Goal: Task Accomplishment & Management: Manage account settings

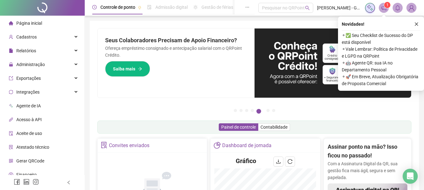
click at [416, 25] on div "Novidades ! ⚬ ✅ Seu Checklist de Sucesso do DP está disponível ⚬ Vale Lembrar: …" at bounding box center [381, 54] width 86 height 74
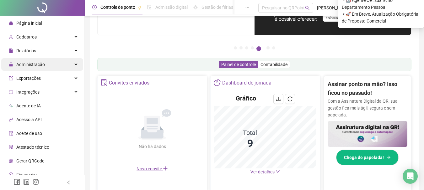
click at [25, 62] on span "Administração" at bounding box center [30, 64] width 29 height 5
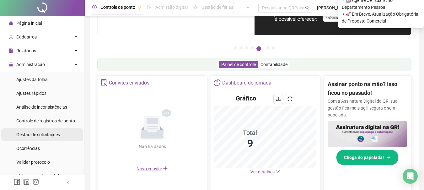
click at [36, 137] on span "Gestão de solicitações" at bounding box center [38, 134] width 44 height 5
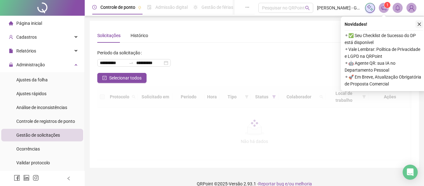
click at [419, 24] on icon "close" at bounding box center [418, 24] width 3 height 3
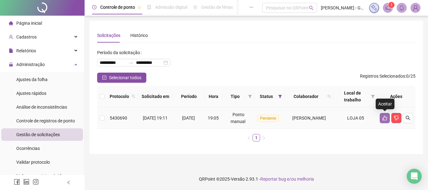
click at [381, 118] on button "button" at bounding box center [385, 118] width 10 height 10
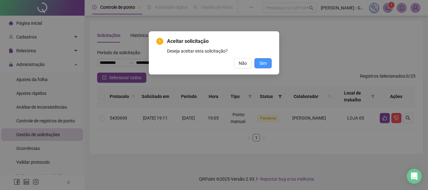
click at [261, 64] on span "Sim" at bounding box center [263, 63] width 7 height 7
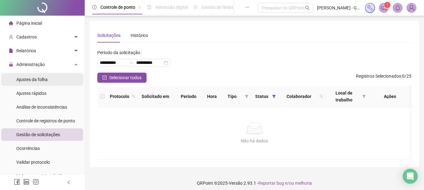
click at [44, 79] on span "Ajustes da folha" at bounding box center [31, 79] width 31 height 5
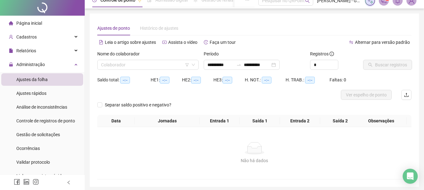
scroll to position [31, 0]
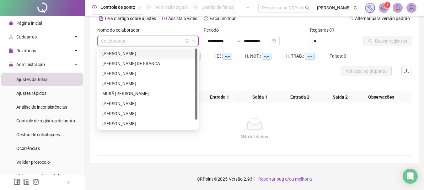
click at [175, 41] on input "search" at bounding box center [145, 40] width 88 height 9
click at [156, 54] on div "DIANDRA DE SOUZA SILVA" at bounding box center [147, 53] width 91 height 7
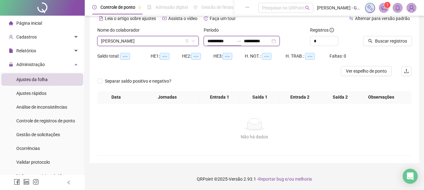
click at [212, 40] on input "**********" at bounding box center [220, 41] width 26 height 7
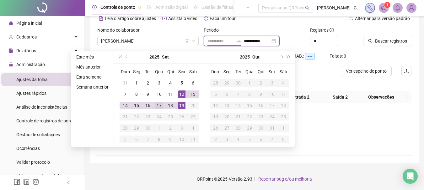
type input "**********"
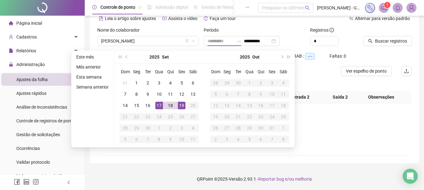
click at [157, 104] on div "17" at bounding box center [159, 106] width 8 height 8
type input "**********"
click at [180, 106] on div "19" at bounding box center [182, 106] width 8 height 8
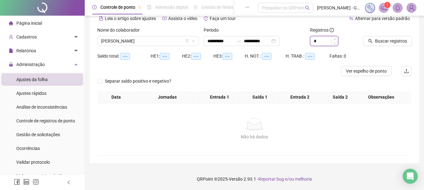
type input "*"
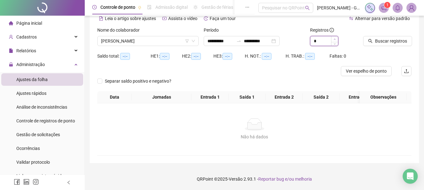
click at [332, 40] on span "Increase Value" at bounding box center [334, 39] width 7 height 6
click at [386, 46] on button "Buscar registros" at bounding box center [387, 41] width 49 height 10
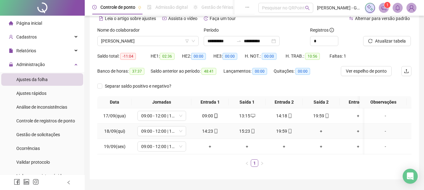
click at [319, 130] on div "+" at bounding box center [321, 131] width 32 height 7
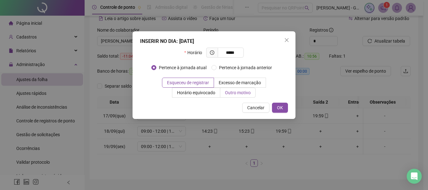
type input "*****"
click at [249, 93] on span "Outro motivo" at bounding box center [238, 92] width 26 height 5
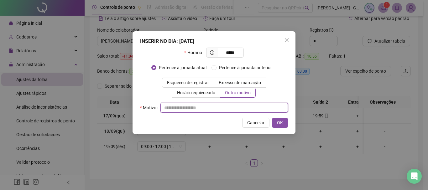
click at [209, 107] on input "text" at bounding box center [225, 108] width 128 height 10
type input "*"
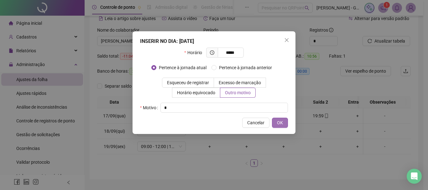
click at [282, 126] on span "OK" at bounding box center [280, 122] width 6 height 7
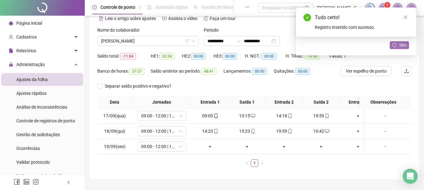
click at [394, 42] on button "Sim" at bounding box center [398, 45] width 19 height 8
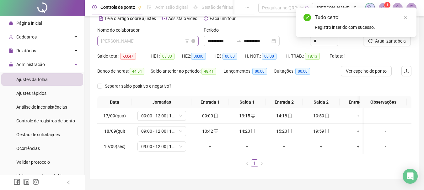
click at [163, 39] on span "DIANDRA DE SOUZA SILVA" at bounding box center [148, 40] width 94 height 9
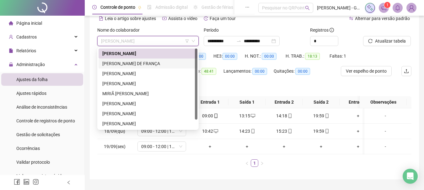
click at [139, 64] on div "HIAGO SANTOS DE FRANÇA" at bounding box center [147, 63] width 91 height 7
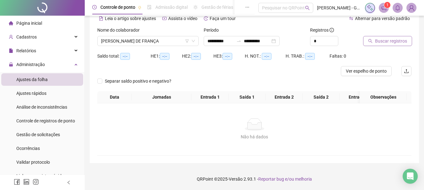
click at [396, 39] on span "Buscar registros" at bounding box center [391, 41] width 32 height 7
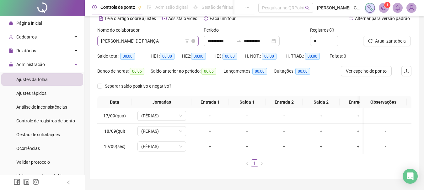
click at [155, 36] on div "HIAGO SANTOS DE FRANÇA" at bounding box center [147, 41] width 101 height 10
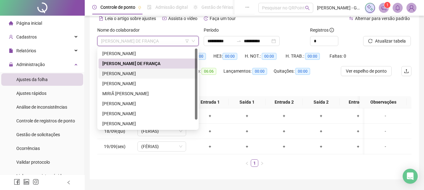
click at [140, 74] on div "IZABELA LIMA DOS SANTOS" at bounding box center [147, 73] width 91 height 7
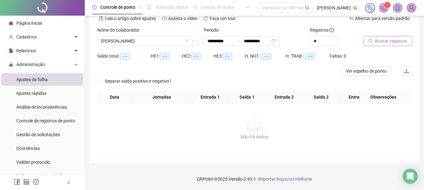
click at [398, 42] on span "Buscar registros" at bounding box center [391, 41] width 32 height 7
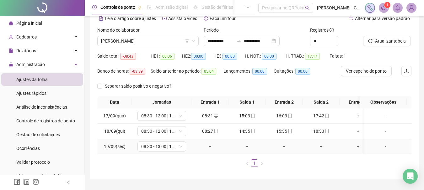
click at [207, 147] on div "+" at bounding box center [210, 146] width 32 height 7
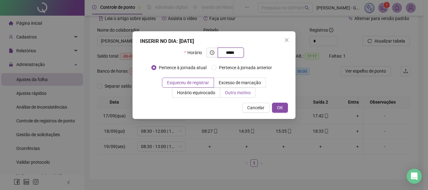
type input "*****"
click at [245, 94] on span "Outro motivo" at bounding box center [238, 92] width 26 height 5
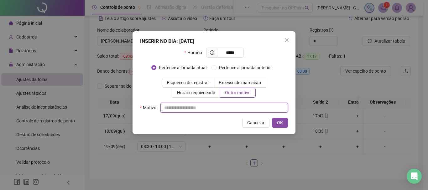
click at [234, 106] on input "text" at bounding box center [225, 108] width 128 height 10
type input "*"
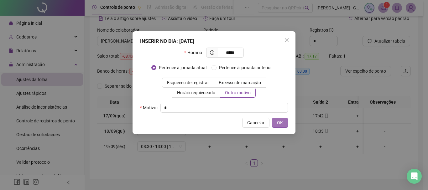
click at [280, 124] on span "OK" at bounding box center [280, 122] width 6 height 7
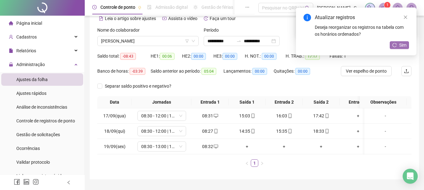
click at [400, 43] on span "Sim" at bounding box center [402, 45] width 7 height 7
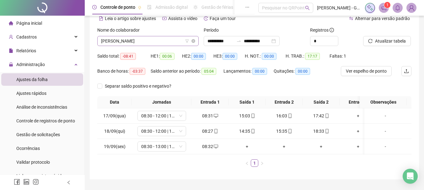
click at [106, 36] on span "IZABELA LIMA DOS SANTOS" at bounding box center [148, 40] width 94 height 9
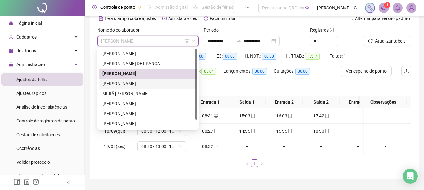
click at [150, 82] on div "JOICE VITORIA SANTOS MOURA" at bounding box center [147, 83] width 91 height 7
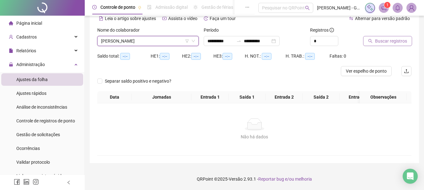
click at [378, 43] on span "Buscar registros" at bounding box center [391, 41] width 32 height 7
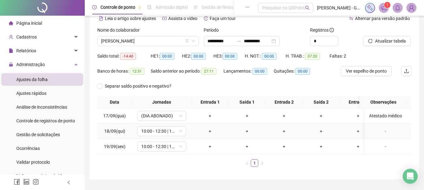
click at [376, 133] on div "-" at bounding box center [385, 131] width 37 height 7
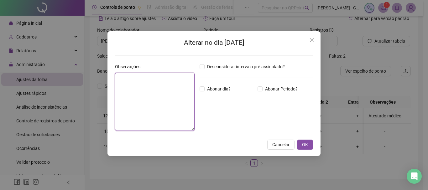
click at [183, 91] on textarea at bounding box center [155, 102] width 80 height 58
type textarea "*****"
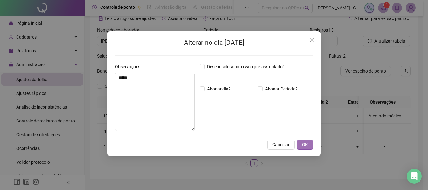
click at [306, 141] on button "OK" at bounding box center [305, 145] width 16 height 10
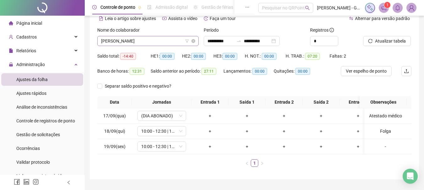
click at [166, 45] on span "JOICE VITORIA SANTOS MOURA" at bounding box center [148, 40] width 94 height 9
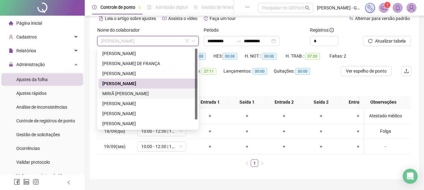
click at [148, 92] on div "MIRIÃ MILENA DE PAULA" at bounding box center [147, 93] width 91 height 7
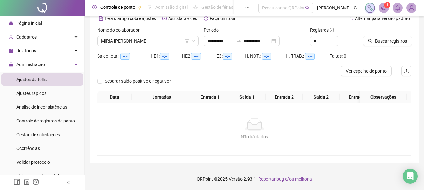
click at [388, 36] on div at bounding box center [379, 31] width 33 height 9
click at [386, 39] on span "Buscar registros" at bounding box center [391, 41] width 32 height 7
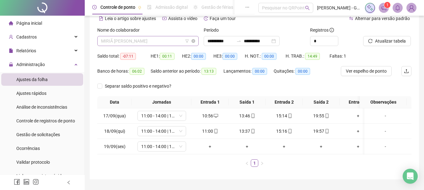
click at [141, 42] on span "MIRIÃ MILENA DE PAULA" at bounding box center [148, 40] width 94 height 9
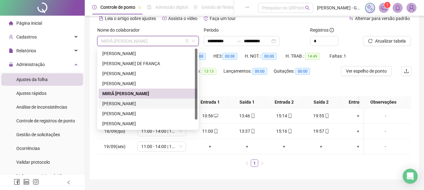
click at [145, 101] on div "SABRINA OLIVEIRA SILVA" at bounding box center [147, 103] width 91 height 7
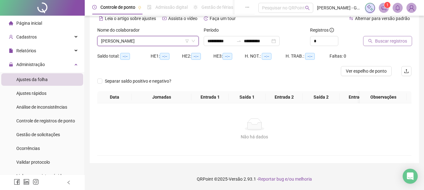
click at [377, 45] on button "Buscar registros" at bounding box center [387, 41] width 49 height 10
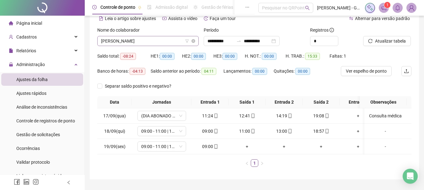
click at [135, 42] on span "SABRINA OLIVEIRA SILVA" at bounding box center [148, 40] width 94 height 9
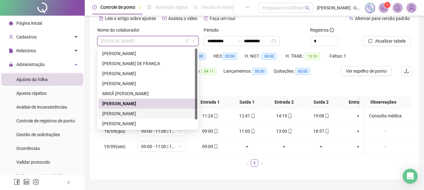
click at [145, 115] on div "SANDRA SANTOS DE OLIVEIRA" at bounding box center [147, 113] width 91 height 7
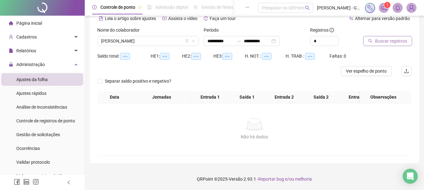
click at [375, 42] on span "Buscar registros" at bounding box center [391, 41] width 32 height 7
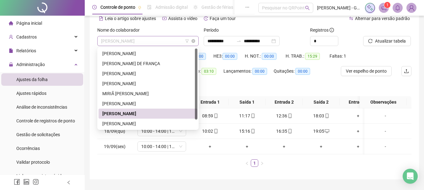
click at [116, 39] on span "SANDRA SANTOS DE OLIVEIRA" at bounding box center [148, 40] width 94 height 9
click at [141, 124] on div "THALIA MIRANDA RIBEIRO DOS SANTOS" at bounding box center [147, 123] width 91 height 7
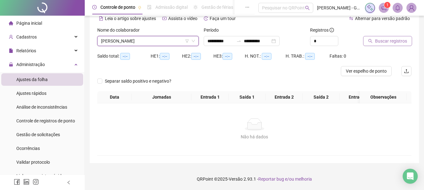
click at [379, 43] on span "Buscar registros" at bounding box center [391, 41] width 32 height 7
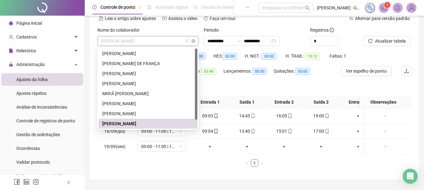
click at [141, 37] on span "THALIA MIRANDA RIBEIRO DOS SANTOS" at bounding box center [148, 40] width 94 height 9
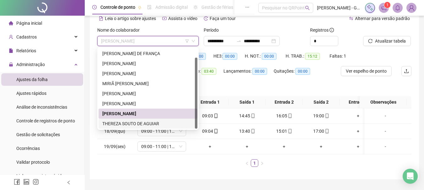
click at [151, 126] on div "THEREZA SOUTO DE AGUIAR" at bounding box center [147, 123] width 91 height 7
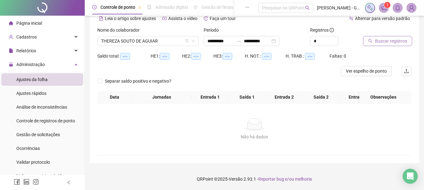
click at [368, 44] on button "Buscar registros" at bounding box center [387, 41] width 49 height 10
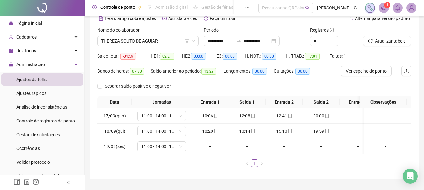
click at [39, 23] on span "Página inicial" at bounding box center [29, 23] width 26 height 5
